Goal: Find specific fact: Find contact information

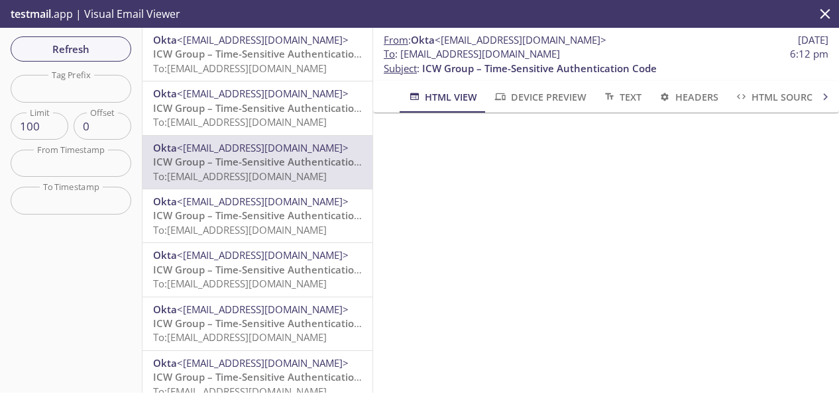
click at [72, 52] on span "Refresh" at bounding box center [70, 48] width 99 height 17
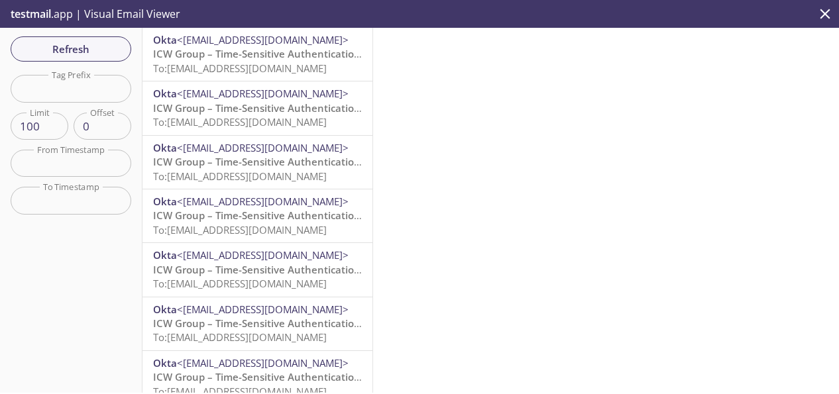
click at [235, 62] on span "To: [EMAIL_ADDRESS][DOMAIN_NAME]" at bounding box center [240, 68] width 174 height 13
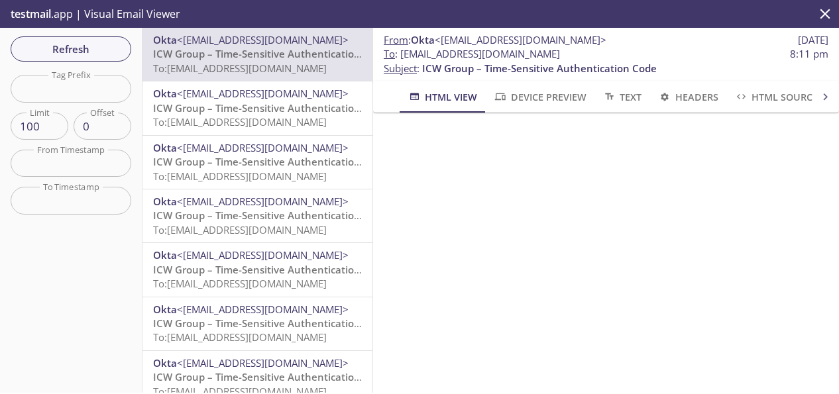
drag, startPoint x: 609, startPoint y: 53, endPoint x: 403, endPoint y: 56, distance: 205.5
click at [403, 56] on span "To : [EMAIL_ADDRESS][DOMAIN_NAME] 8:11 pm" at bounding box center [606, 54] width 445 height 14
copy span "[EMAIL_ADDRESS][DOMAIN_NAME]"
click at [609, 58] on span "To : [EMAIL_ADDRESS][DOMAIN_NAME] 8:11 pm" at bounding box center [606, 54] width 445 height 14
click at [611, 54] on span "To : [EMAIL_ADDRESS][DOMAIN_NAME] 8:11 pm" at bounding box center [606, 54] width 445 height 14
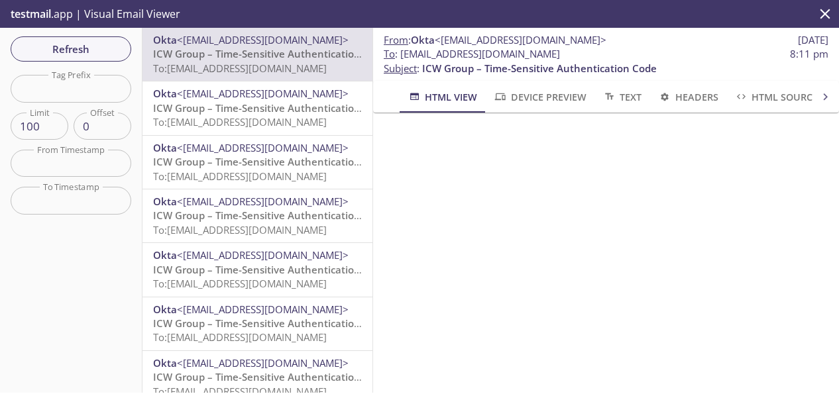
click at [619, 48] on span "To : [EMAIL_ADDRESS][DOMAIN_NAME] 8:11 pm" at bounding box center [606, 54] width 445 height 14
drag, startPoint x: 611, startPoint y: 56, endPoint x: 396, endPoint y: 59, distance: 214.8
click at [396, 59] on span "To : [EMAIL_ADDRESS][DOMAIN_NAME] 8:11 pm" at bounding box center [606, 54] width 445 height 14
copy span "[EMAIL_ADDRESS][DOMAIN_NAME]"
click at [610, 54] on span "To : [EMAIL_ADDRESS][DOMAIN_NAME] 7:41 am" at bounding box center [606, 54] width 445 height 14
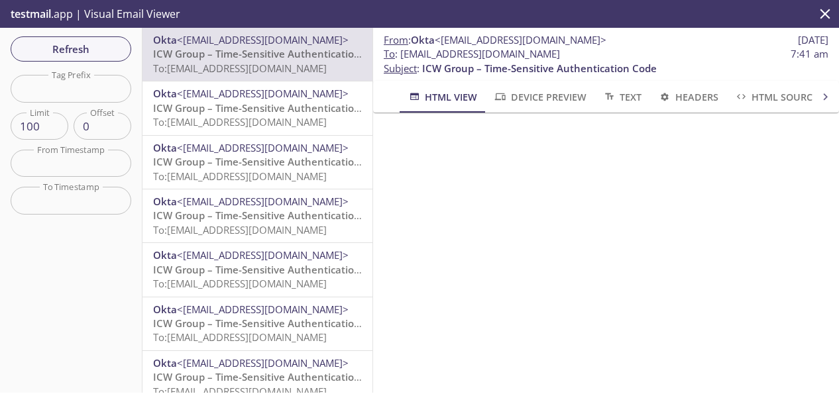
click at [560, 55] on span "To : [EMAIL_ADDRESS][DOMAIN_NAME]" at bounding box center [472, 54] width 176 height 14
drag, startPoint x: 604, startPoint y: 55, endPoint x: 406, endPoint y: 54, distance: 198.2
click at [406, 54] on span "To : [EMAIL_ADDRESS][DOMAIN_NAME]" at bounding box center [472, 54] width 176 height 14
copy span "[EMAIL_ADDRESS][DOMAIN_NAME]"
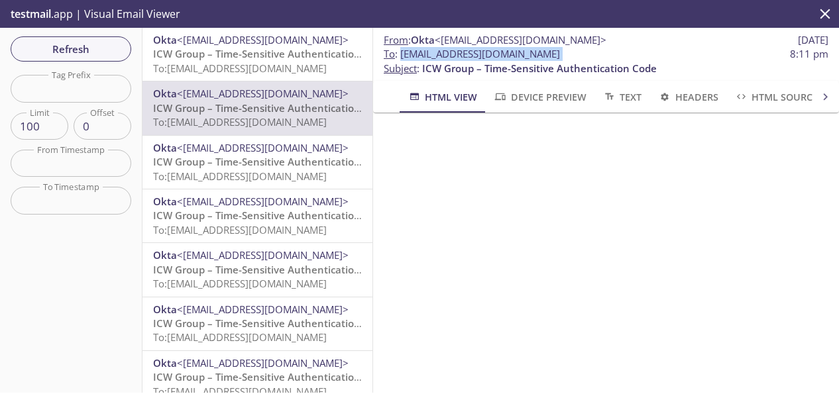
click at [607, 54] on span "To : [EMAIL_ADDRESS][DOMAIN_NAME] 8:11 pm" at bounding box center [606, 54] width 445 height 14
drag, startPoint x: 607, startPoint y: 54, endPoint x: 398, endPoint y: 60, distance: 208.9
click at [398, 60] on span "To : [EMAIL_ADDRESS][DOMAIN_NAME] 8:11 pm" at bounding box center [606, 54] width 445 height 14
copy span "[EMAIL_ADDRESS][DOMAIN_NAME]"
